Goal: Transaction & Acquisition: Book appointment/travel/reservation

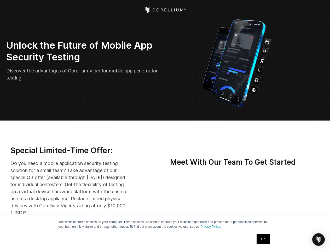
click at [318, 239] on img "Open Intercom Messenger" at bounding box center [318, 239] width 6 height 6
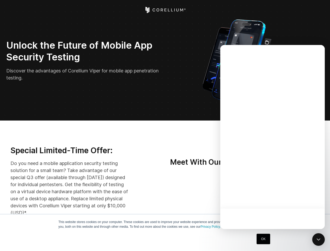
click at [278, 197] on div at bounding box center [272, 137] width 104 height 184
click at [303, 197] on div at bounding box center [272, 137] width 104 height 184
